Goal: Find specific page/section: Find specific page/section

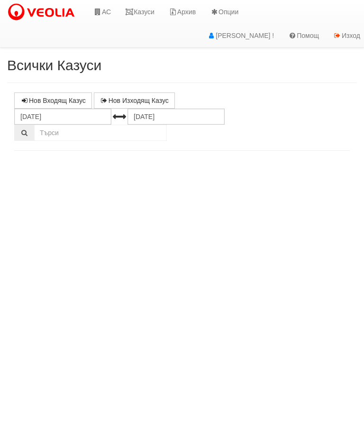
select select "10"
select select "1"
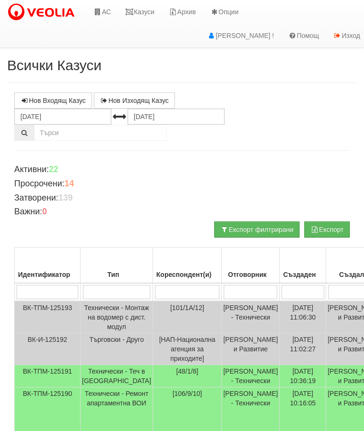
click at [145, 6] on link "Казуси" at bounding box center [140, 12] width 44 height 24
click at [144, 16] on link "Казуси" at bounding box center [140, 12] width 44 height 24
click at [146, 13] on link "Казуси" at bounding box center [140, 12] width 44 height 24
click at [146, 12] on link "Казуси" at bounding box center [140, 12] width 44 height 24
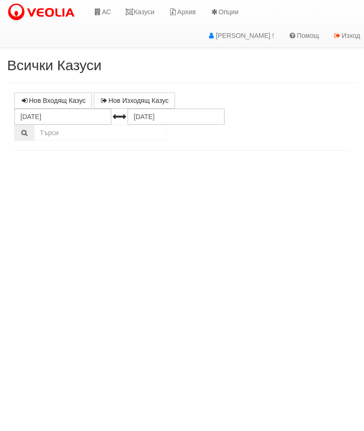
select select "10"
select select "1"
